Goal: Task Accomplishment & Management: Manage account settings

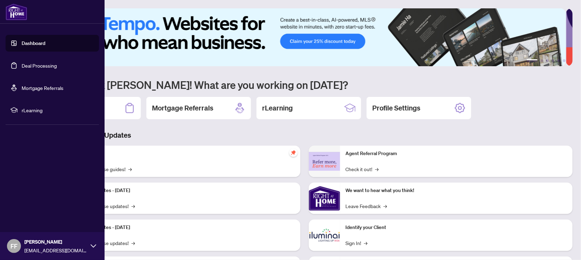
click at [32, 62] on link "Deal Processing" at bounding box center [39, 65] width 35 height 6
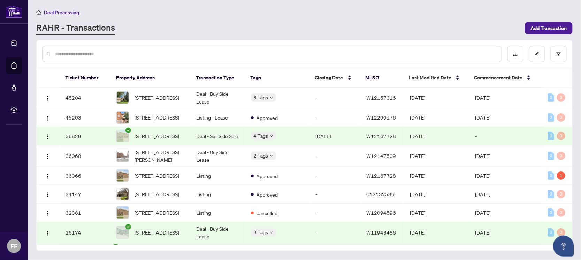
scroll to position [76, 0]
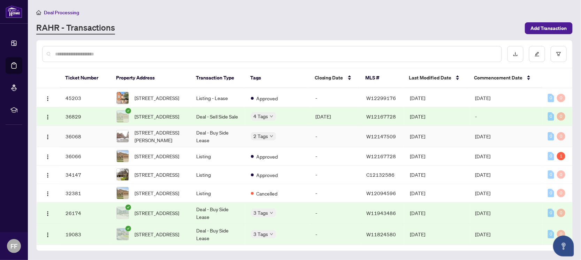
click at [293, 132] on div "2 Tags" at bounding box center [278, 136] width 54 height 8
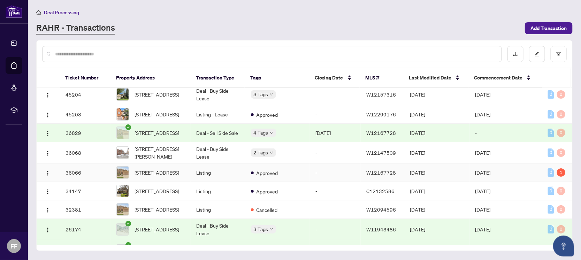
scroll to position [32, 0]
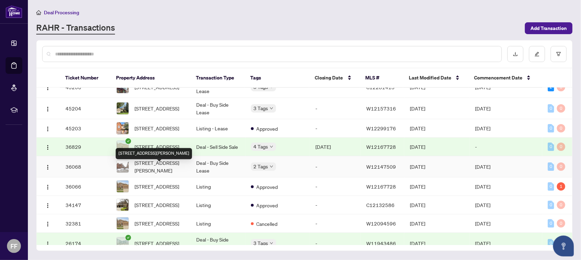
click at [164, 169] on span "[STREET_ADDRESS][PERSON_NAME]" at bounding box center [160, 166] width 51 height 15
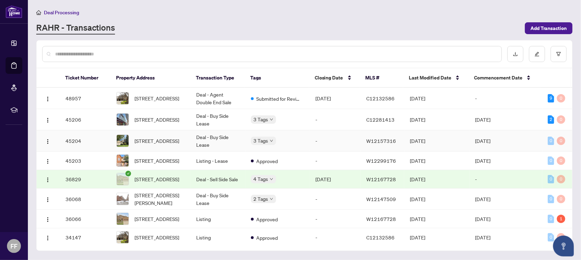
click at [298, 142] on div "3 Tags" at bounding box center [278, 141] width 54 height 8
click at [149, 139] on span "[STREET_ADDRESS]" at bounding box center [157, 141] width 45 height 8
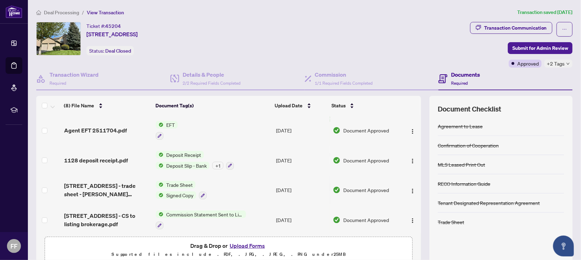
click at [560, 58] on div "Transaction Communication Submit for Admin Review Approved +2 Tags" at bounding box center [522, 45] width 103 height 46
click at [558, 62] on span "+2 Tags" at bounding box center [557, 64] width 18 height 8
click at [384, 45] on div "Ticket #: 45204 [STREET_ADDRESS] Status: Deal Closed" at bounding box center [251, 38] width 431 height 33
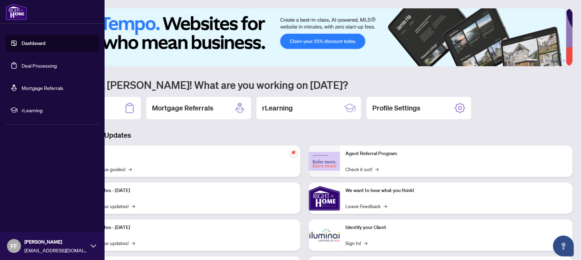
click at [43, 68] on link "Deal Processing" at bounding box center [39, 65] width 35 height 6
